Goal: Check status: Check status

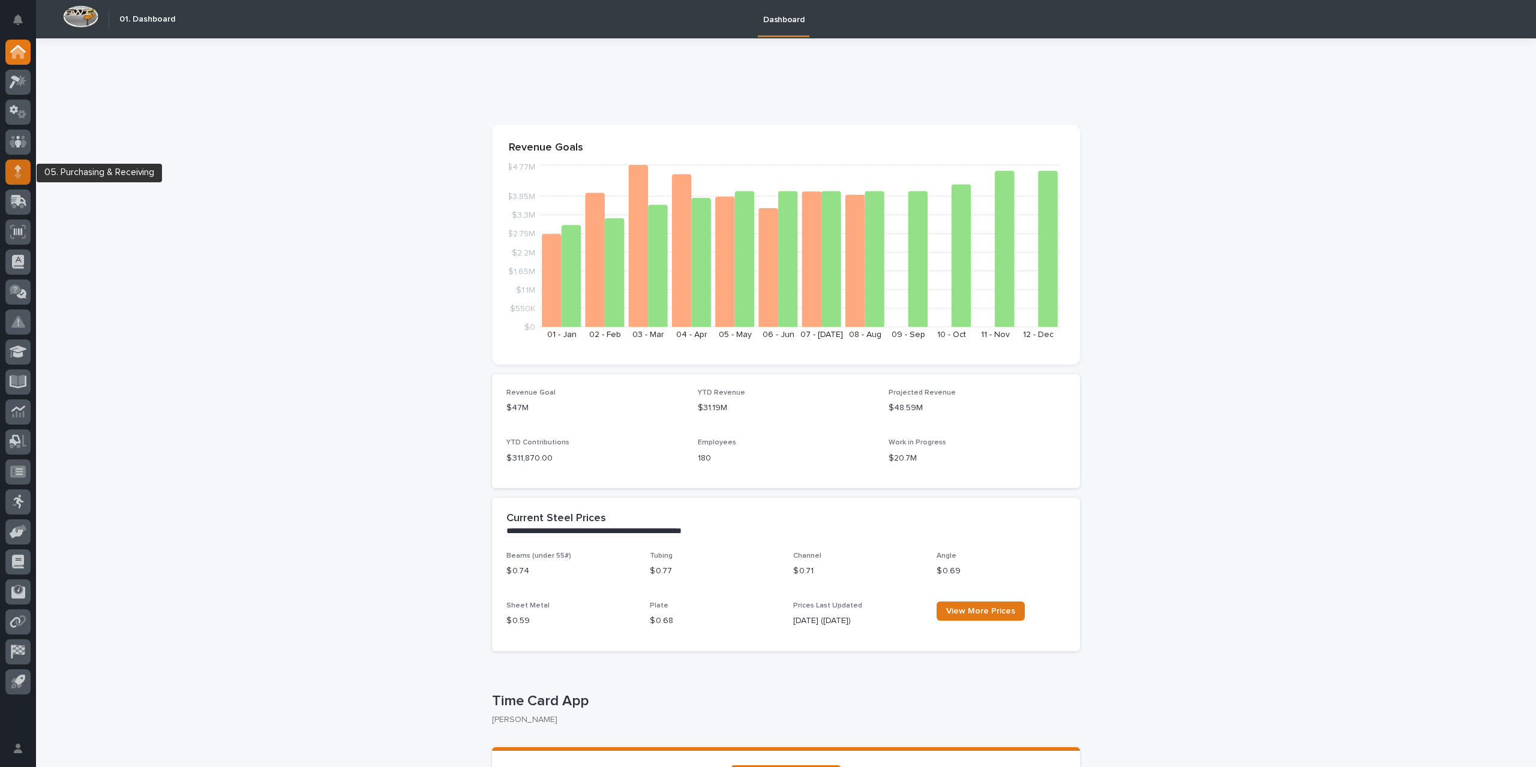
click at [23, 175] on div at bounding box center [17, 172] width 25 height 25
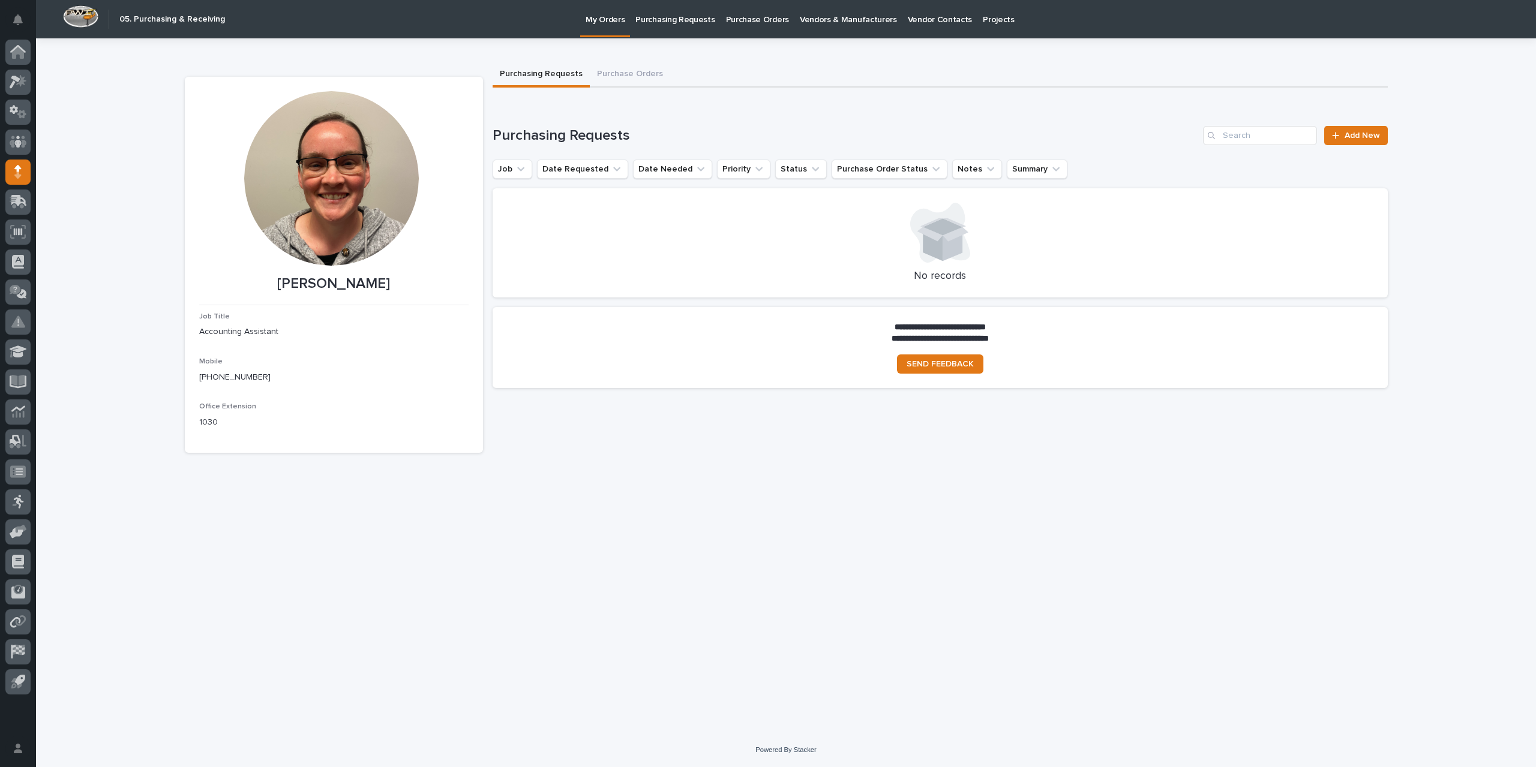
click at [766, 18] on p "Purchase Orders" at bounding box center [757, 12] width 63 height 25
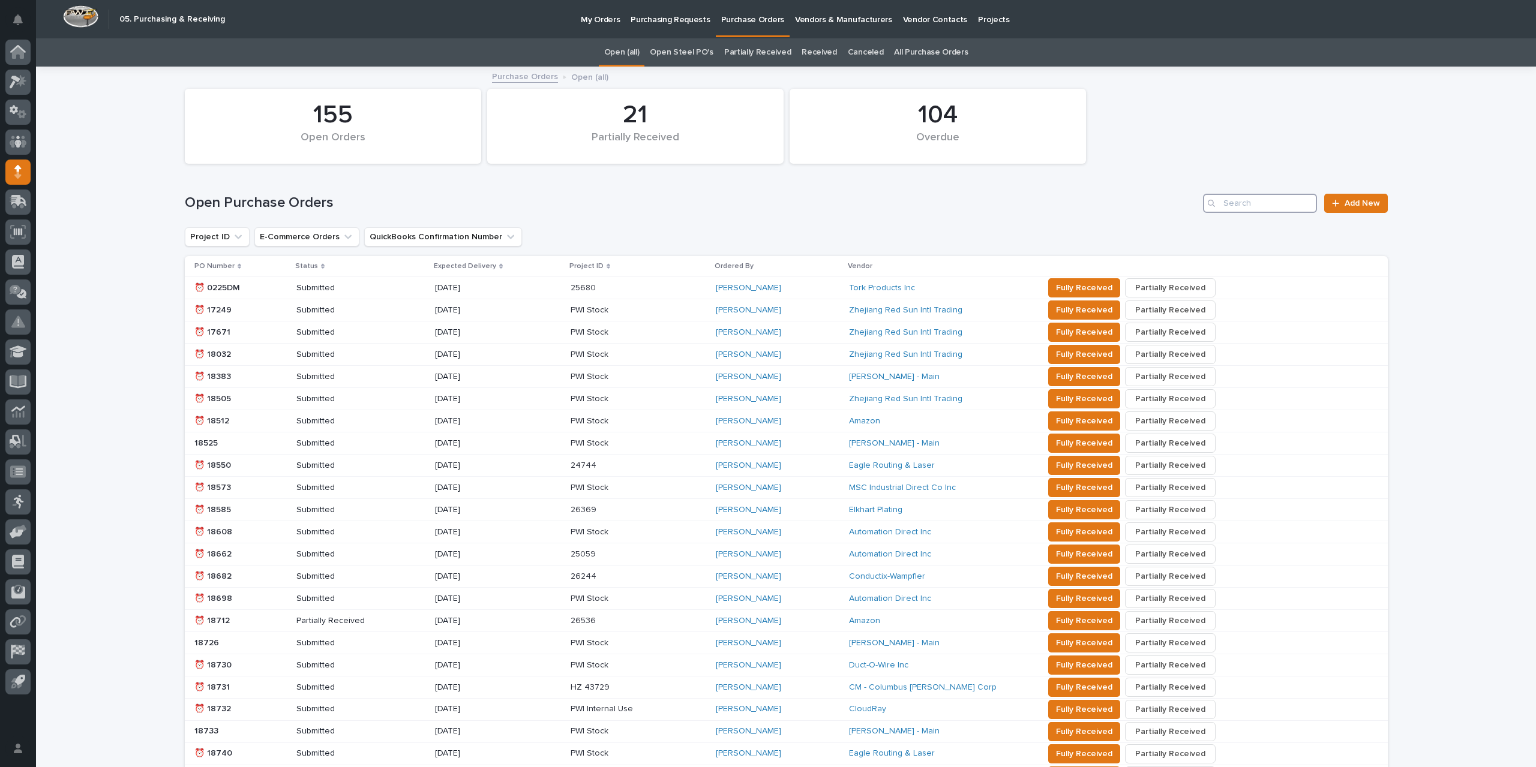
click at [1246, 208] on input "Search" at bounding box center [1260, 203] width 114 height 19
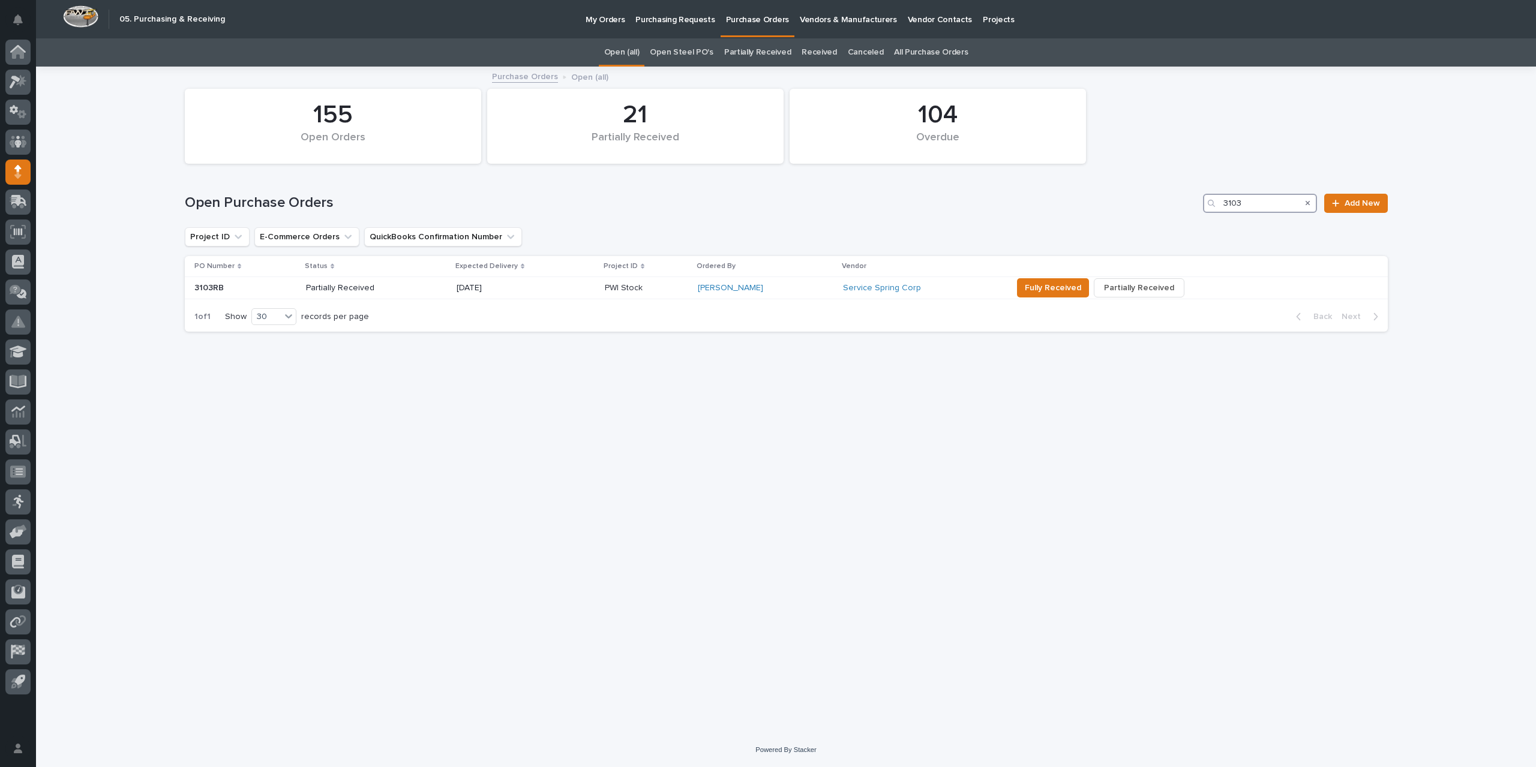
drag, startPoint x: 1250, startPoint y: 206, endPoint x: 1214, endPoint y: 205, distance: 36.6
click at [1214, 205] on div "3103" at bounding box center [1260, 203] width 114 height 19
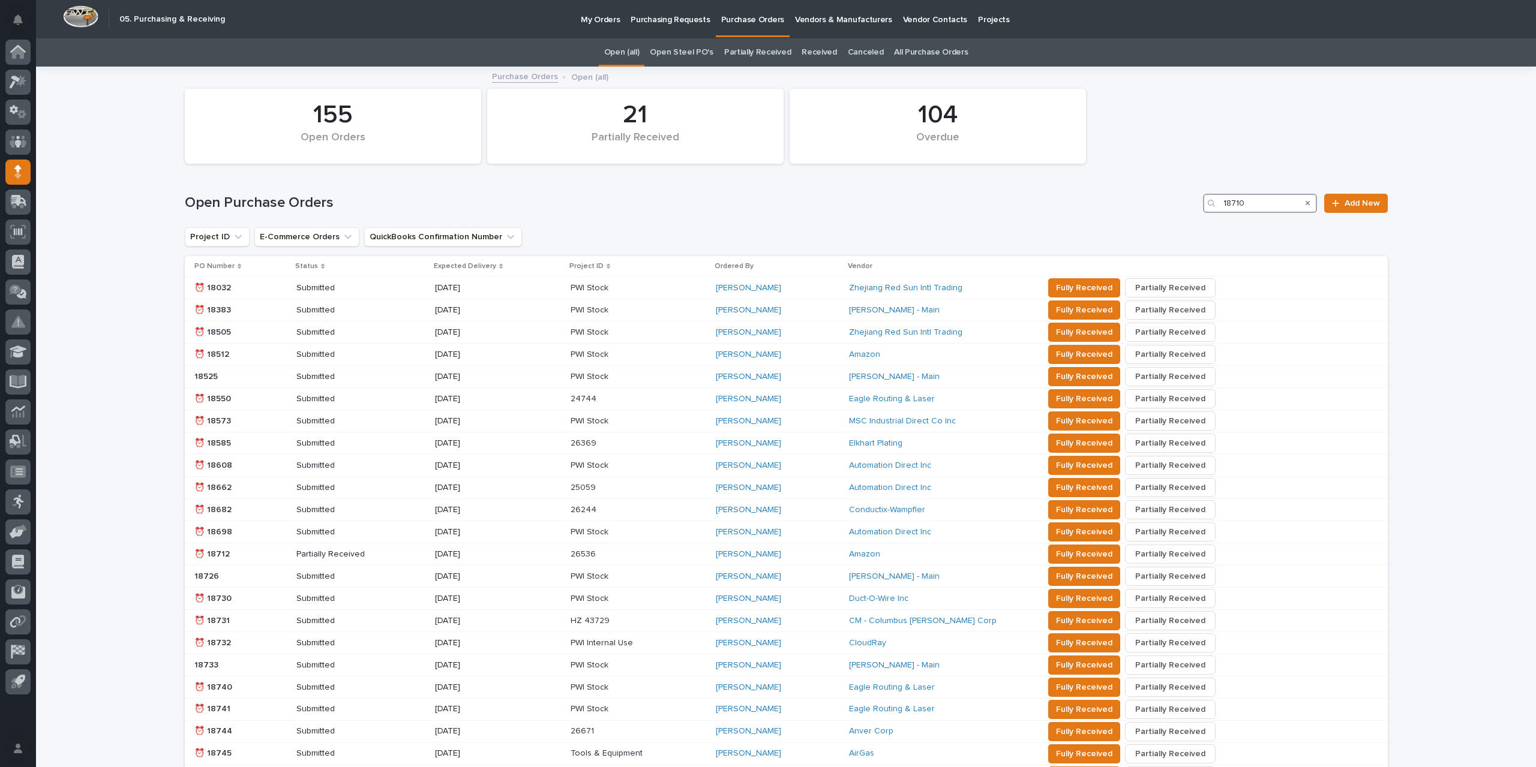
type input "18710"
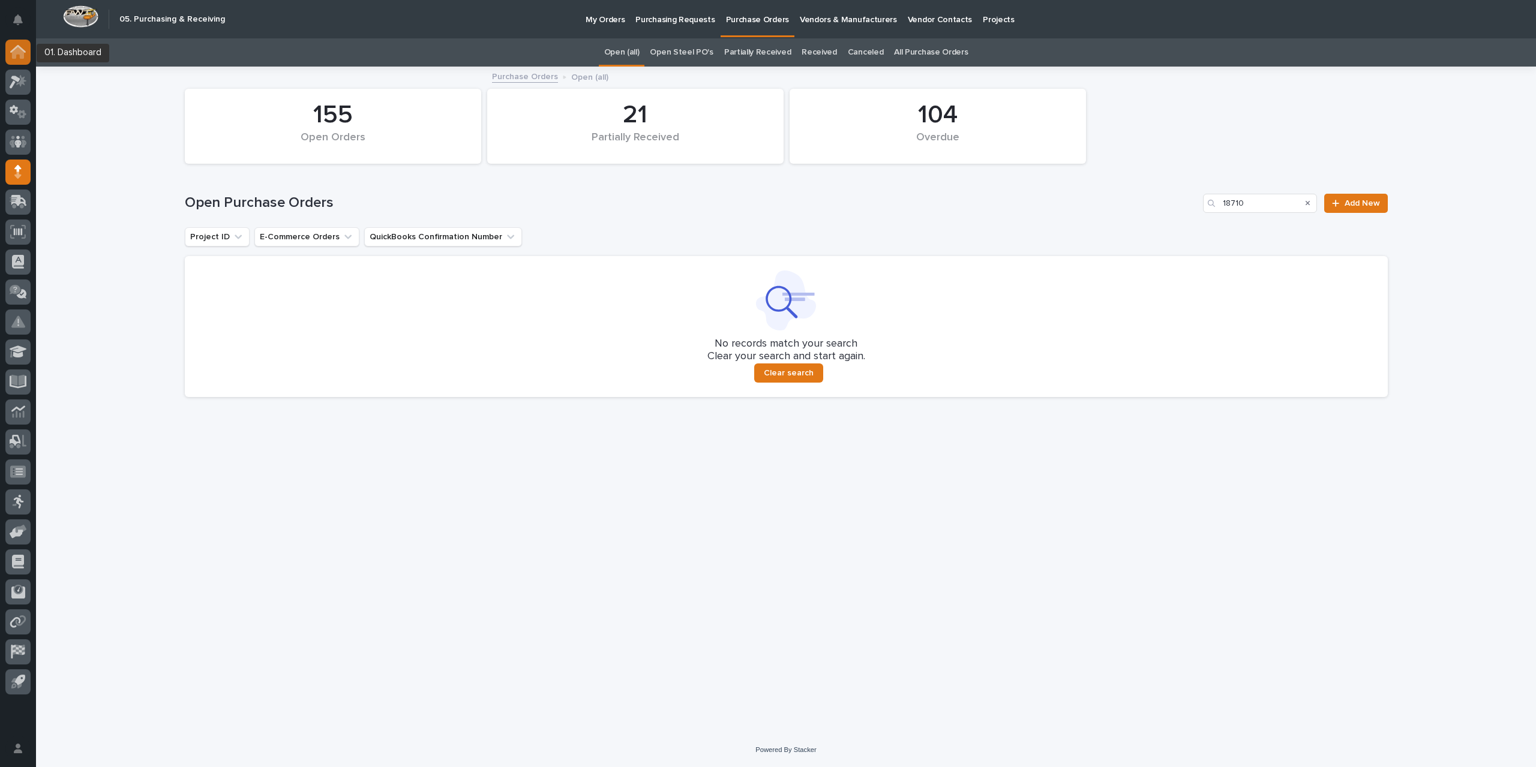
click at [25, 50] on icon at bounding box center [18, 52] width 16 height 14
